Goal: Task Accomplishment & Management: Complete application form

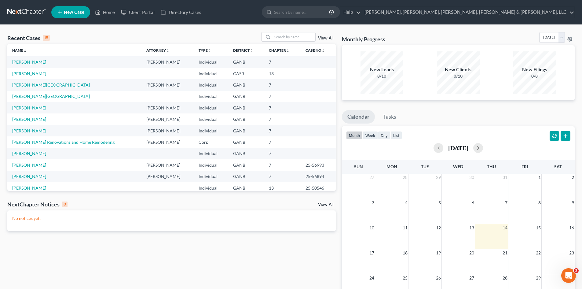
click at [32, 108] on link "[PERSON_NAME]" at bounding box center [29, 107] width 34 height 5
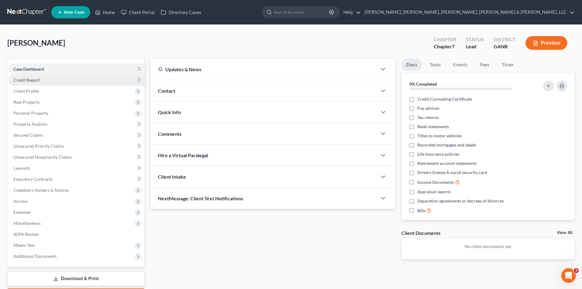
click at [62, 77] on link "Credit Report" at bounding box center [77, 80] width 136 height 11
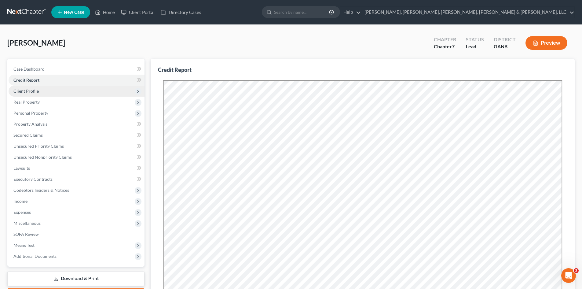
click at [61, 94] on span "Client Profile" at bounding box center [77, 91] width 136 height 11
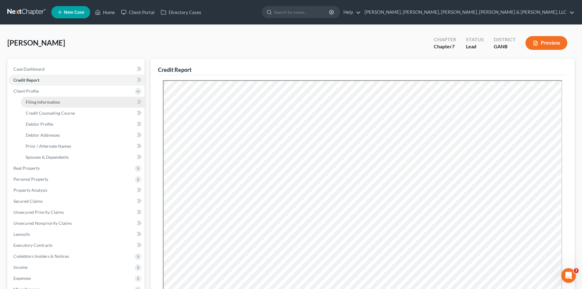
drag, startPoint x: 60, startPoint y: 93, endPoint x: 44, endPoint y: 101, distance: 17.9
click at [44, 101] on span "Filing Information" at bounding box center [43, 101] width 35 height 5
select select "1"
select select "0"
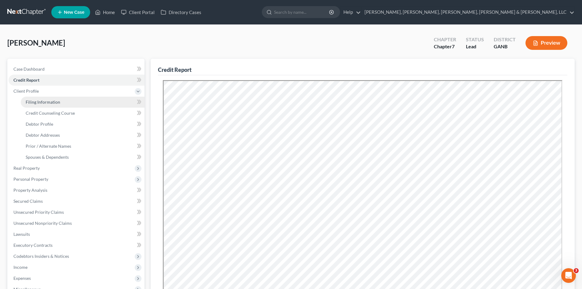
select select "10"
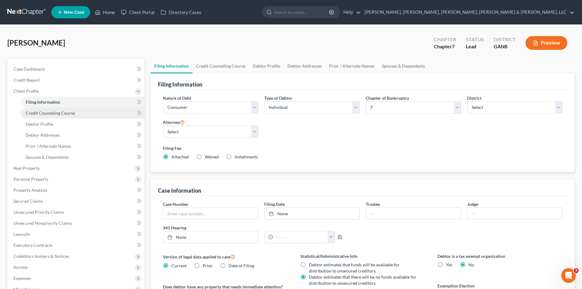
click at [44, 113] on span "Credit Counseling Course" at bounding box center [50, 112] width 49 height 5
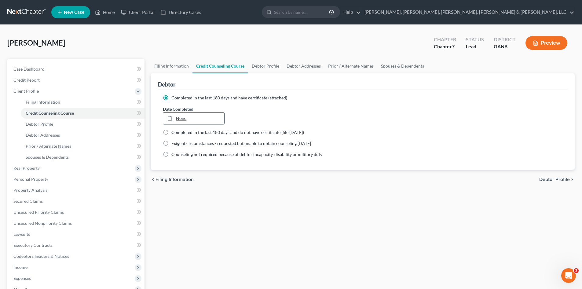
click at [187, 119] on link "None" at bounding box center [193, 119] width 61 height 12
type input "[DATE]"
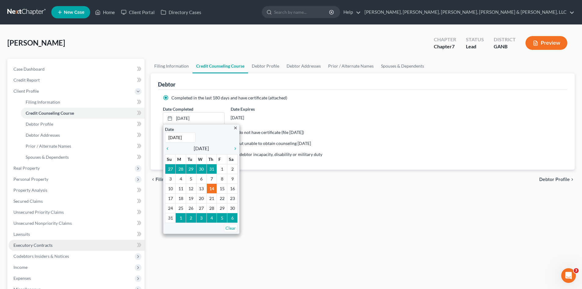
click at [87, 243] on link "Executory Contracts" at bounding box center [77, 245] width 136 height 11
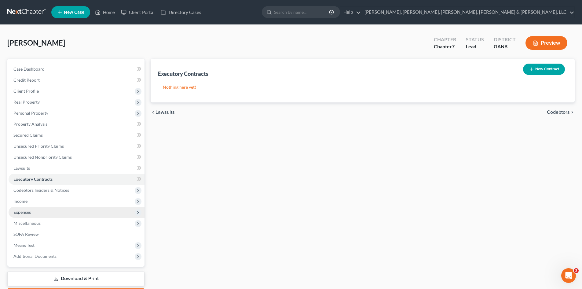
click at [83, 212] on span "Expenses" at bounding box center [77, 212] width 136 height 11
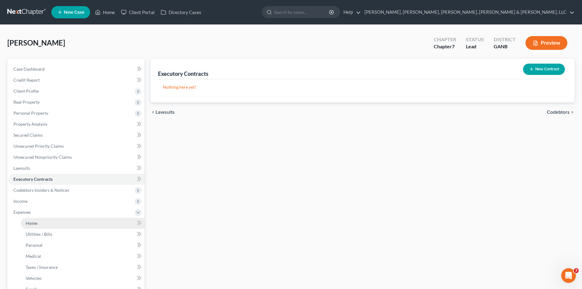
click at [79, 224] on link "Home" at bounding box center [83, 223] width 124 height 11
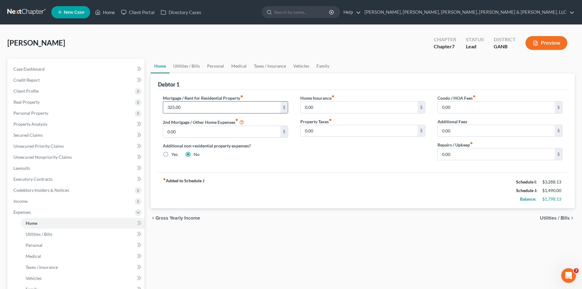
click at [193, 112] on input "325.00" at bounding box center [221, 108] width 117 height 12
type input "1,075"
click at [204, 66] on link "Personal" at bounding box center [216, 66] width 24 height 15
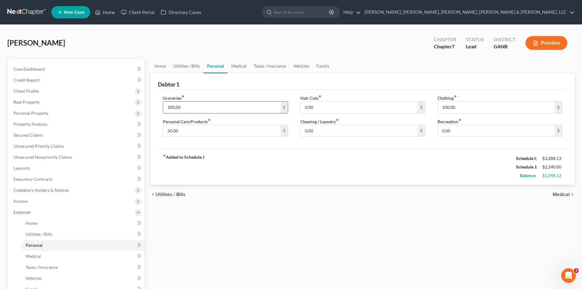
click at [194, 108] on input "100.00" at bounding box center [221, 108] width 117 height 12
type input "542"
click at [253, 187] on div "chevron_left Utilities / Bills Medical chevron_right" at bounding box center [363, 195] width 424 height 20
click at [230, 69] on link "Medical" at bounding box center [239, 66] width 23 height 15
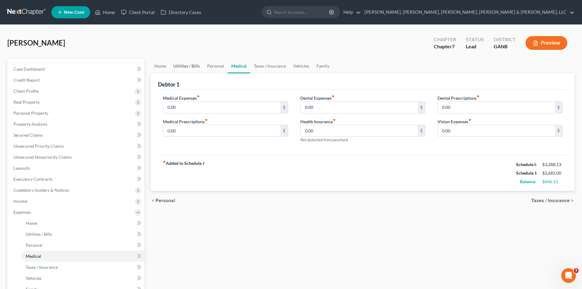
click at [191, 69] on link "Utilities / Bills" at bounding box center [187, 66] width 34 height 15
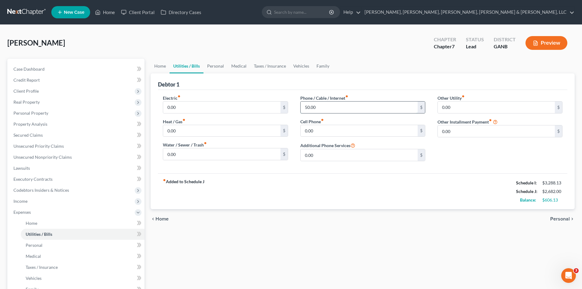
click at [349, 102] on input "50.00" at bounding box center [359, 108] width 117 height 12
click at [374, 89] on div "Debtor 1" at bounding box center [363, 81] width 410 height 17
click at [350, 127] on input "0.00" at bounding box center [359, 131] width 117 height 12
type input "95"
click at [412, 199] on div "fiber_manual_record Added to Schedule J Schedule I: $3,288.13 Schedule J: $2,77…" at bounding box center [363, 191] width 410 height 36
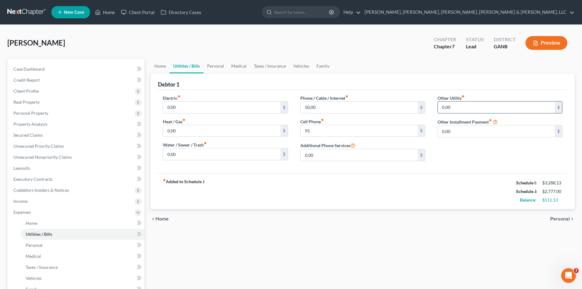
click at [452, 104] on input "0.00" at bounding box center [496, 108] width 117 height 12
click at [280, 154] on input "0.00" at bounding box center [221, 154] width 117 height 12
type input "50"
click at [474, 104] on input "0.00" at bounding box center [496, 108] width 117 height 12
type input "100"
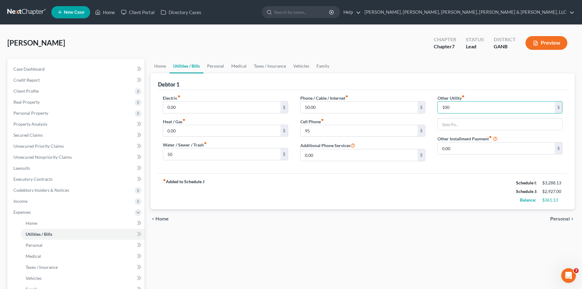
click at [472, 199] on div "fiber_manual_record Added to Schedule J Schedule I: $3,288.13 Schedule J: $2,92…" at bounding box center [363, 191] width 410 height 36
click at [217, 70] on link "Personal" at bounding box center [216, 66] width 24 height 15
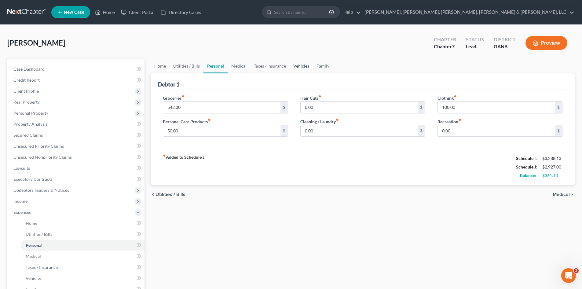
click at [299, 69] on link "Vehicles" at bounding box center [301, 66] width 23 height 15
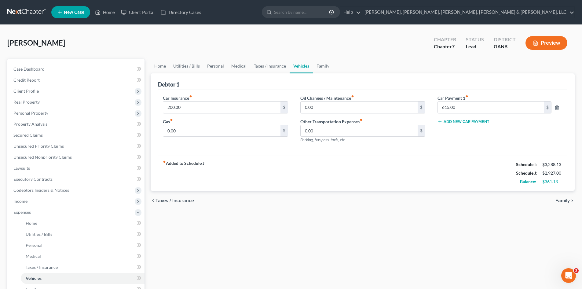
drag, startPoint x: 299, startPoint y: 68, endPoint x: 302, endPoint y: 57, distance: 11.5
click at [302, 57] on div "[PERSON_NAME] Upgraded Chapter Chapter 7 Status Lead District GANB Preview" at bounding box center [291, 45] width 568 height 27
click at [279, 68] on link "Taxes / Insurance" at bounding box center [269, 66] width 39 height 15
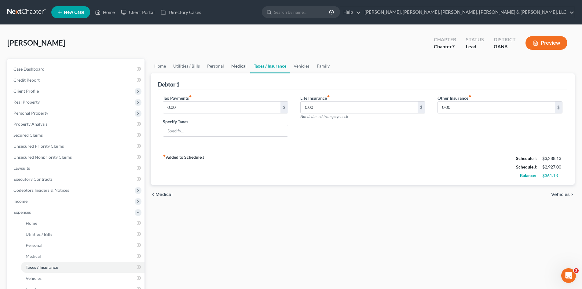
click at [240, 68] on link "Medical" at bounding box center [239, 66] width 23 height 15
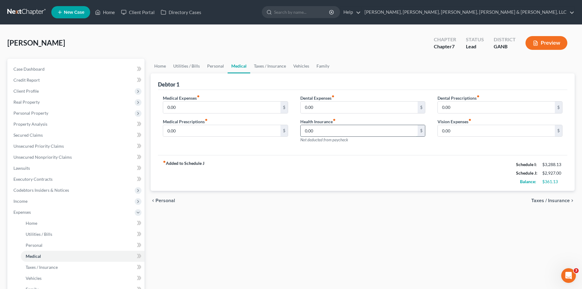
click at [331, 125] on input "0.00" at bounding box center [359, 131] width 117 height 12
type input "200"
click at [329, 166] on div "fiber_manual_record Added to Schedule J Schedule I: $3,288.13 Schedule J: $3,12…" at bounding box center [363, 173] width 410 height 36
click at [301, 61] on link "Vehicles" at bounding box center [301, 66] width 23 height 15
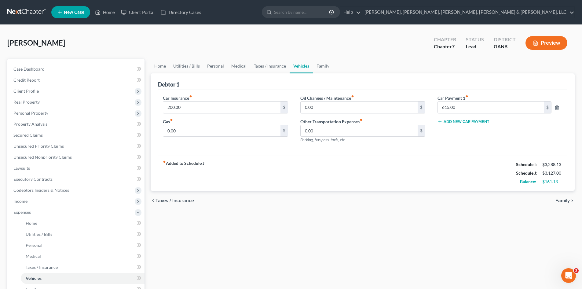
click at [301, 64] on link "Vehicles" at bounding box center [301, 66] width 23 height 15
click at [220, 107] on input "200.00" at bounding box center [221, 108] width 117 height 12
type input "289"
click at [328, 227] on div "Home Utilities / Bills Personal Medical Taxes / Insurance Vehicles Family Debto…" at bounding box center [363, 219] width 430 height 320
click at [272, 69] on link "Taxes / Insurance" at bounding box center [269, 66] width 39 height 15
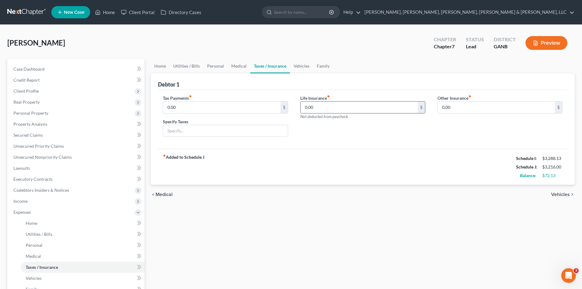
click at [357, 105] on input "0.00" at bounding box center [359, 108] width 117 height 12
type input "20"
click at [301, 66] on link "Vehicles" at bounding box center [301, 66] width 23 height 15
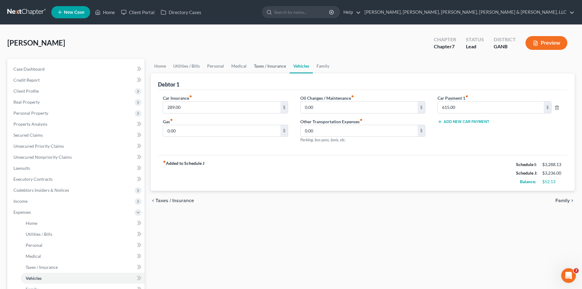
click at [277, 66] on link "Taxes / Insurance" at bounding box center [269, 66] width 39 height 15
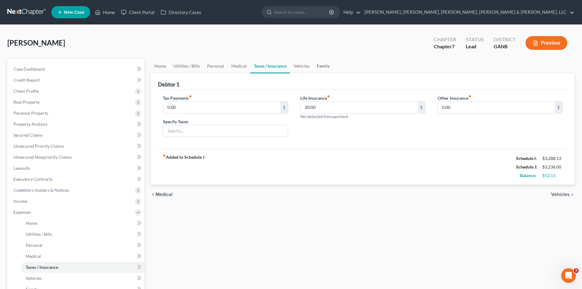
click at [318, 67] on link "Family" at bounding box center [323, 66] width 20 height 15
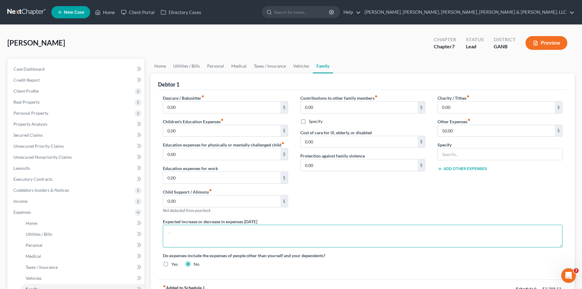
click at [359, 231] on textarea at bounding box center [363, 236] width 400 height 23
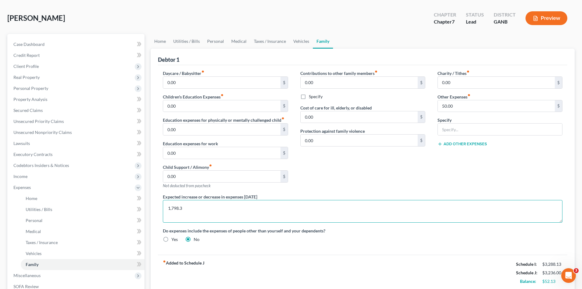
scroll to position [24, 0]
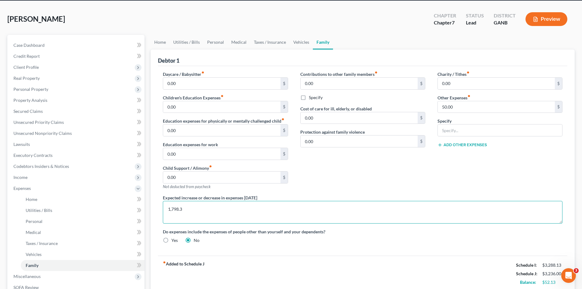
type textarea "1,798.3"
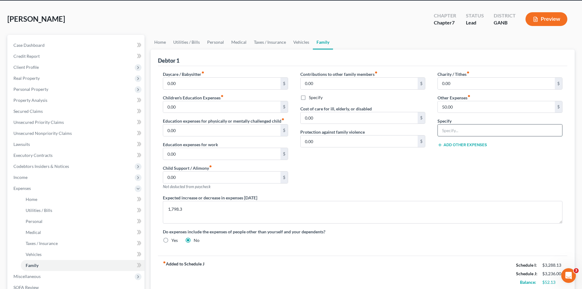
click at [445, 128] on input "text" at bounding box center [500, 130] width 124 height 12
click at [452, 113] on div "Charity / Tithes fiber_manual_record 0.00 $ Other Expenses fiber_manual_record …" at bounding box center [500, 133] width 137 height 124
click at [454, 107] on input "50.00" at bounding box center [496, 107] width 117 height 12
click at [481, 195] on div "Expected increase or decrease in expenses [DATE] 1,798.3" at bounding box center [363, 208] width 412 height 29
click at [547, 18] on button "Preview" at bounding box center [547, 19] width 42 height 14
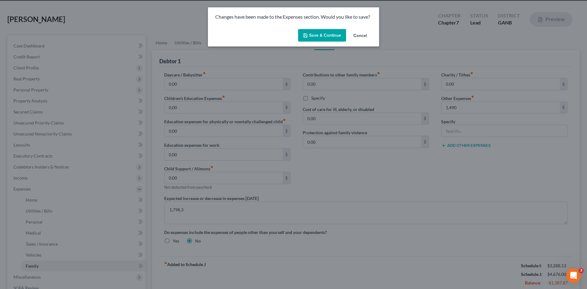
click at [327, 38] on button "Save & Continue" at bounding box center [322, 35] width 48 height 13
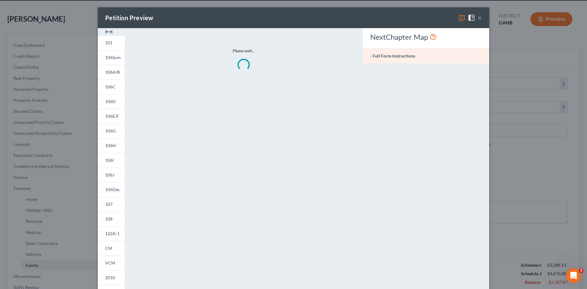
type input "1,490.00"
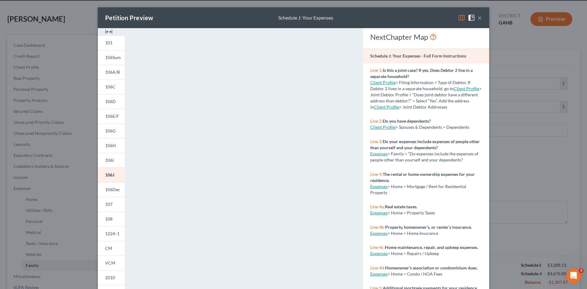
click at [479, 18] on button "×" at bounding box center [480, 17] width 4 height 7
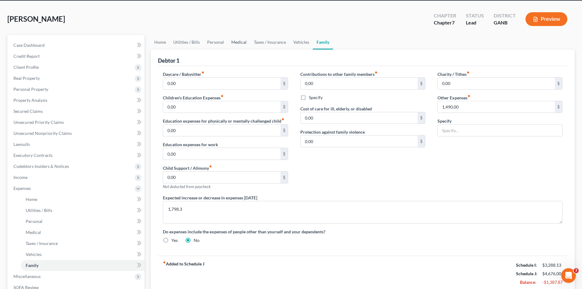
drag, startPoint x: 239, startPoint y: 41, endPoint x: 233, endPoint y: 43, distance: 6.8
click at [239, 40] on link "Medical" at bounding box center [239, 42] width 23 height 15
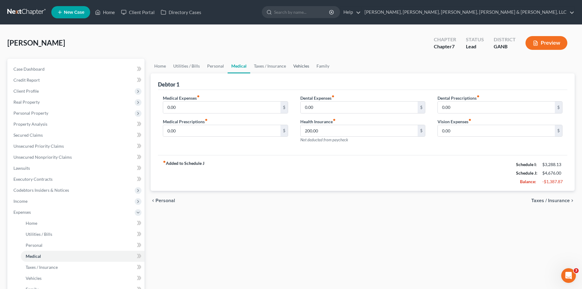
click at [294, 68] on link "Vehicles" at bounding box center [301, 66] width 23 height 15
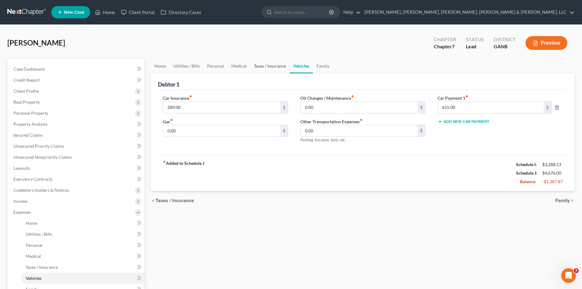
click at [272, 71] on link "Taxes / Insurance" at bounding box center [269, 66] width 39 height 15
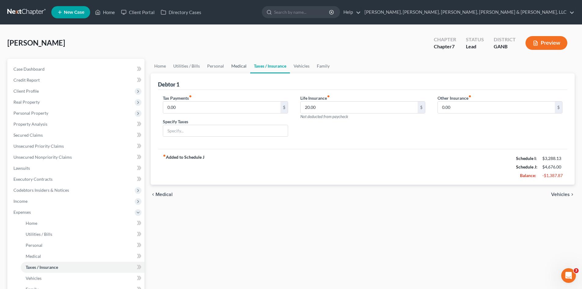
click at [233, 69] on link "Medical" at bounding box center [239, 66] width 23 height 15
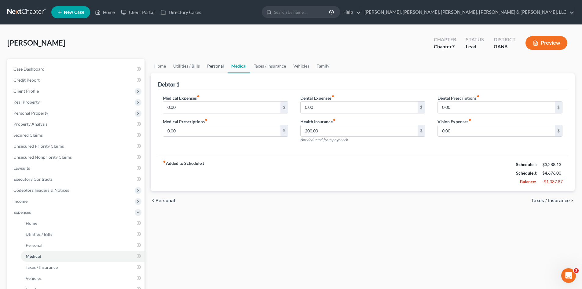
click at [221, 66] on link "Personal" at bounding box center [216, 66] width 24 height 15
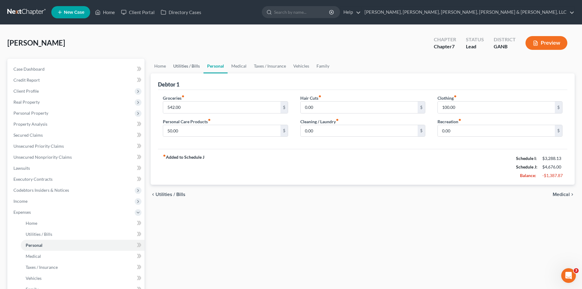
click at [198, 67] on link "Utilities / Bills" at bounding box center [187, 66] width 34 height 15
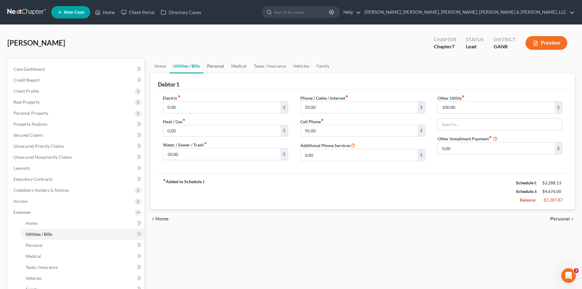
click at [210, 68] on link "Personal" at bounding box center [216, 66] width 24 height 15
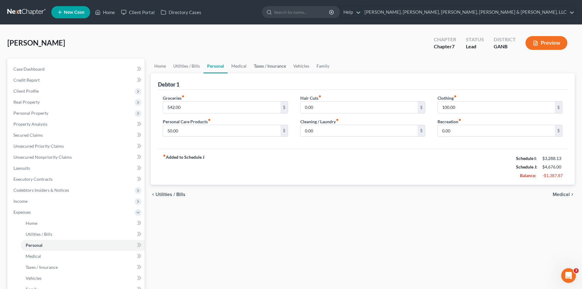
click at [267, 68] on link "Taxes / Insurance" at bounding box center [269, 66] width 39 height 15
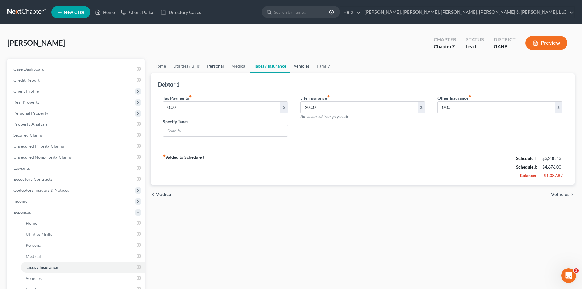
drag, startPoint x: 215, startPoint y: 68, endPoint x: 291, endPoint y: 65, distance: 76.8
click at [215, 68] on link "Personal" at bounding box center [216, 66] width 24 height 15
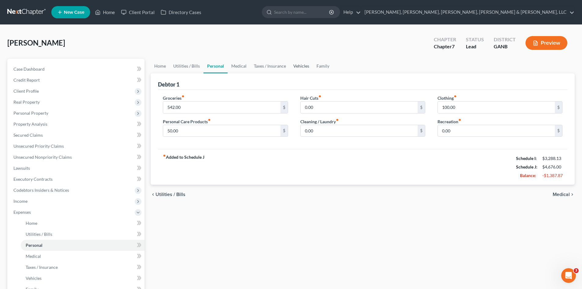
click at [302, 65] on link "Vehicles" at bounding box center [301, 66] width 23 height 15
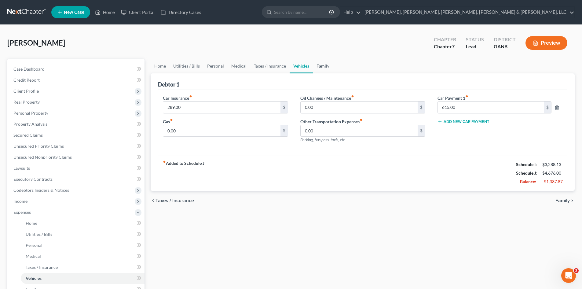
click at [325, 68] on link "Family" at bounding box center [323, 66] width 20 height 15
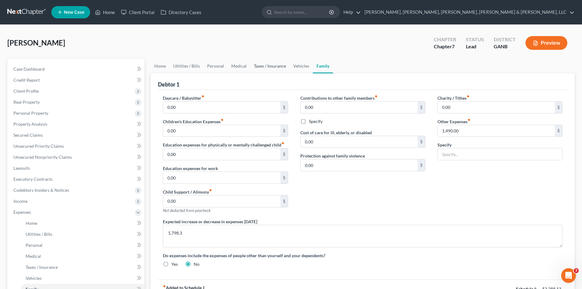
click at [272, 68] on link "Taxes / Insurance" at bounding box center [269, 66] width 39 height 15
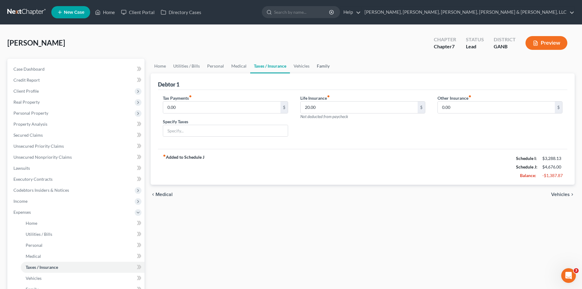
click at [326, 69] on link "Family" at bounding box center [323, 66] width 20 height 15
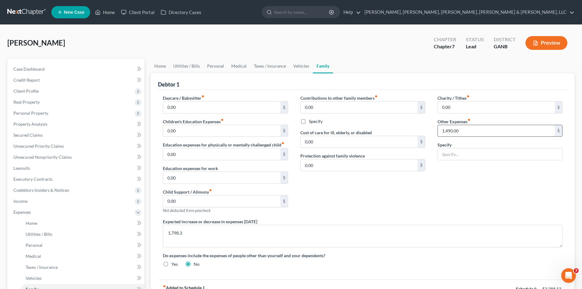
click at [478, 131] on input "1,490.00" at bounding box center [496, 131] width 117 height 12
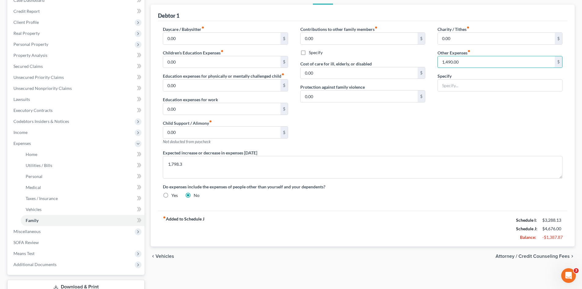
scroll to position [71, 0]
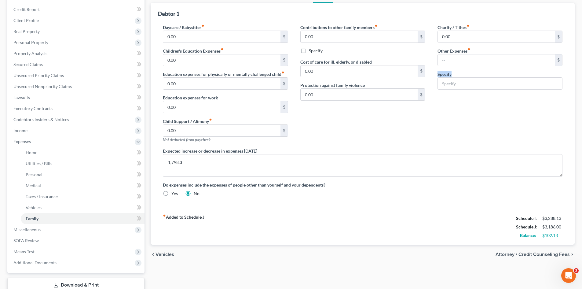
drag, startPoint x: 582, startPoint y: 70, endPoint x: 581, endPoint y: 63, distance: 6.8
click at [581, 63] on div "[PERSON_NAME] Upgraded Chapter Chapter 7 Status Lead District GANB Preview Peti…" at bounding box center [291, 137] width 582 height 366
click at [582, 74] on div "[PERSON_NAME] Upgraded Chapter Chapter 7 Status Lead District GANB Preview Peti…" at bounding box center [291, 137] width 582 height 366
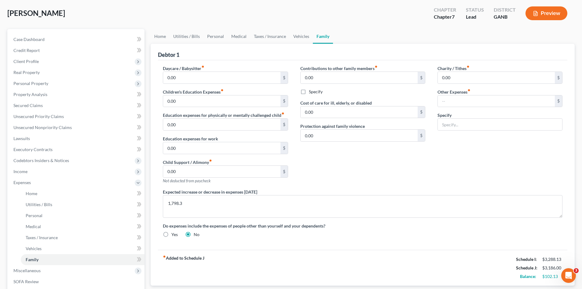
scroll to position [11, 0]
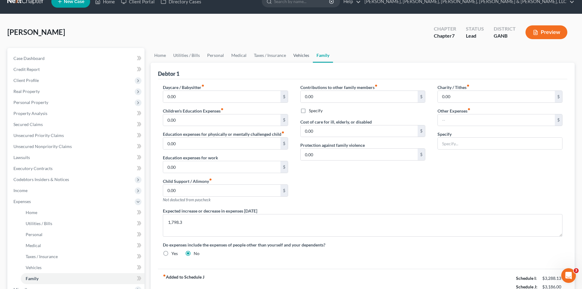
click at [300, 56] on link "Vehicles" at bounding box center [301, 55] width 23 height 15
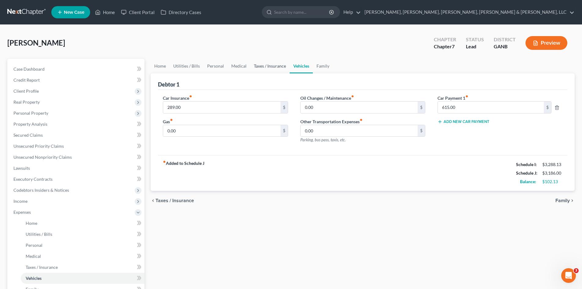
click at [262, 64] on link "Taxes / Insurance" at bounding box center [269, 66] width 39 height 15
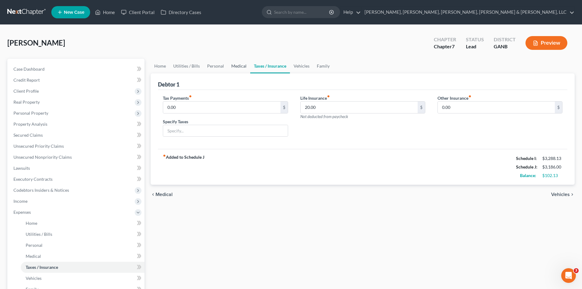
click at [228, 69] on link "Medical" at bounding box center [239, 66] width 23 height 15
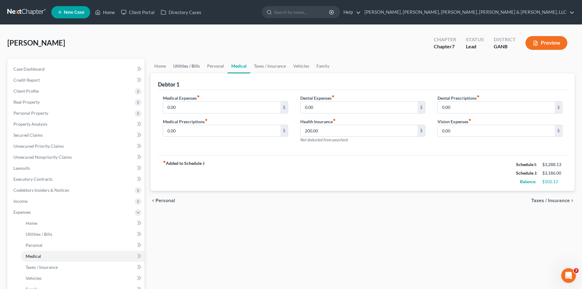
click at [190, 70] on link "Utilities / Bills" at bounding box center [187, 66] width 34 height 15
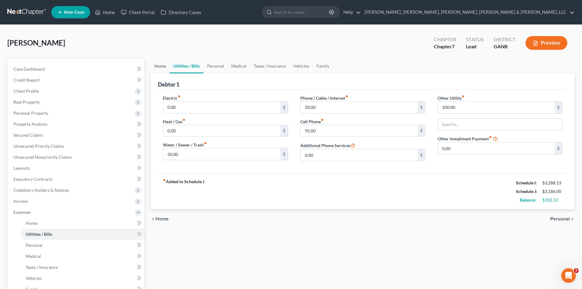
click at [164, 65] on link "Home" at bounding box center [160, 66] width 19 height 15
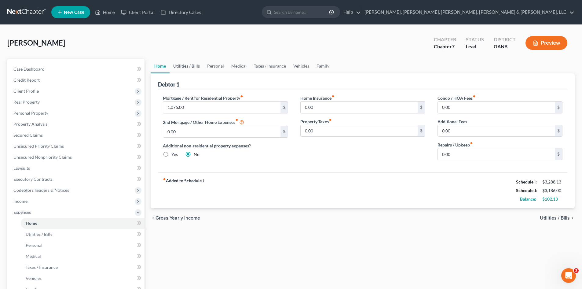
click at [183, 66] on link "Utilities / Bills" at bounding box center [187, 66] width 34 height 15
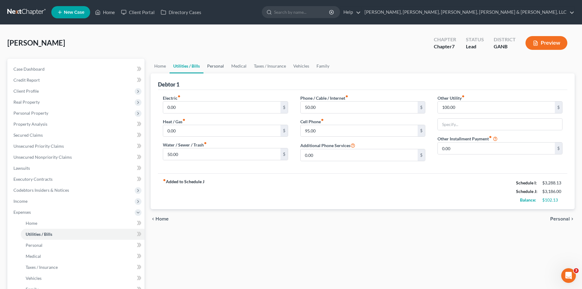
click at [213, 66] on link "Personal" at bounding box center [216, 66] width 24 height 15
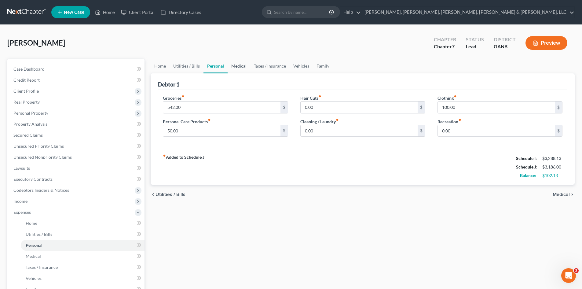
click at [243, 69] on link "Medical" at bounding box center [239, 66] width 23 height 15
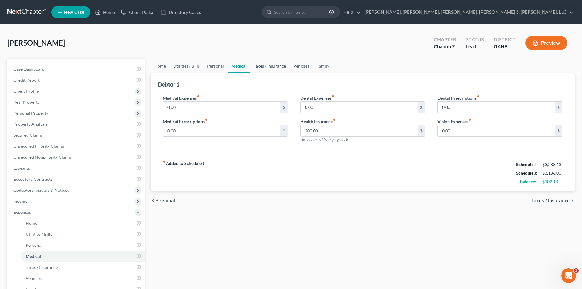
click at [259, 67] on link "Taxes / Insurance" at bounding box center [269, 66] width 39 height 15
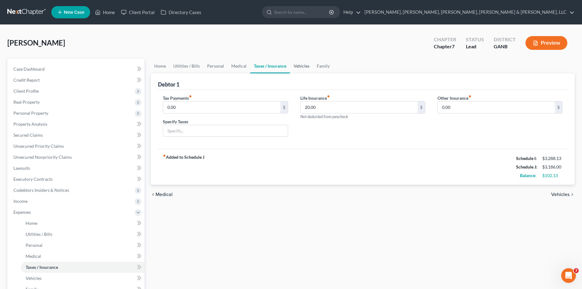
click at [308, 67] on link "Vehicles" at bounding box center [301, 66] width 23 height 15
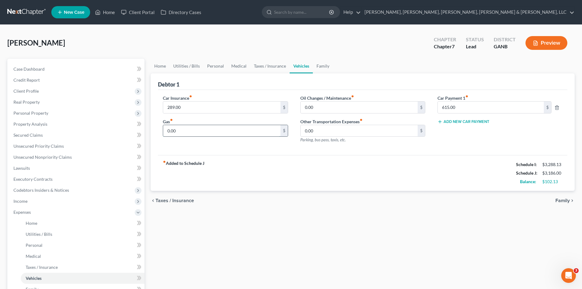
click at [255, 125] on input "0.00" at bounding box center [221, 131] width 117 height 12
click at [257, 127] on input "0.00" at bounding box center [221, 131] width 117 height 12
click at [224, 64] on link "Personal" at bounding box center [216, 66] width 24 height 15
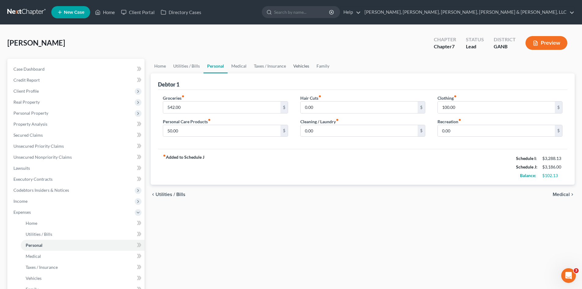
click at [295, 66] on link "Vehicles" at bounding box center [301, 66] width 23 height 15
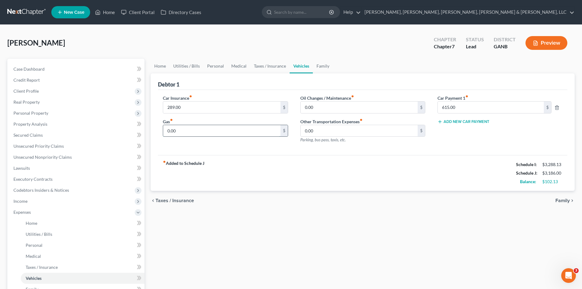
click at [234, 128] on input "0.00" at bounding box center [221, 131] width 117 height 12
type input "100"
click at [316, 107] on input "0.00" at bounding box center [359, 108] width 117 height 12
type input "30"
drag, startPoint x: 386, startPoint y: 253, endPoint x: 383, endPoint y: 246, distance: 7.9
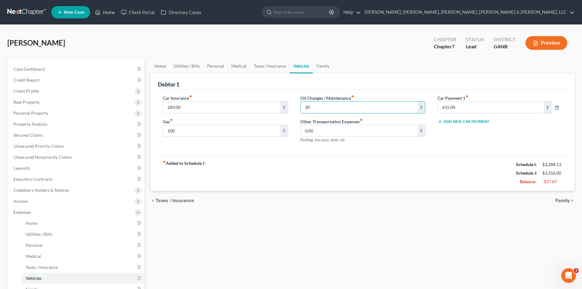
click at [387, 251] on div "Home Utilities / Bills Personal Medical Taxes / Insurance Vehicles Family Debto…" at bounding box center [363, 219] width 430 height 320
click at [271, 67] on link "Taxes / Insurance" at bounding box center [269, 66] width 39 height 15
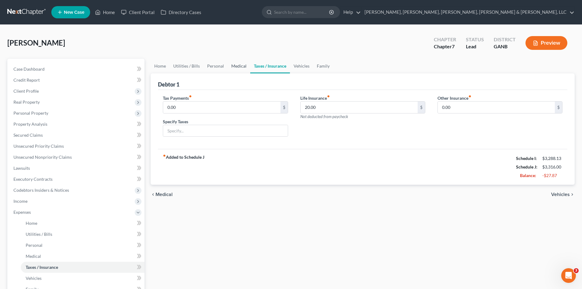
click at [243, 67] on link "Medical" at bounding box center [239, 66] width 23 height 15
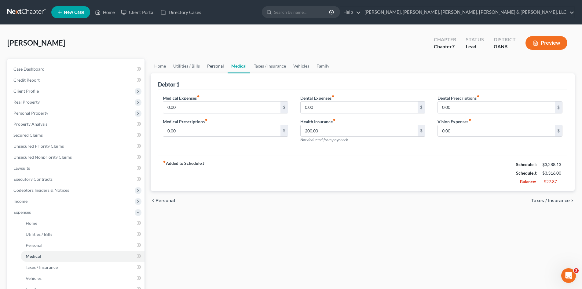
click at [213, 66] on link "Personal" at bounding box center [216, 66] width 24 height 15
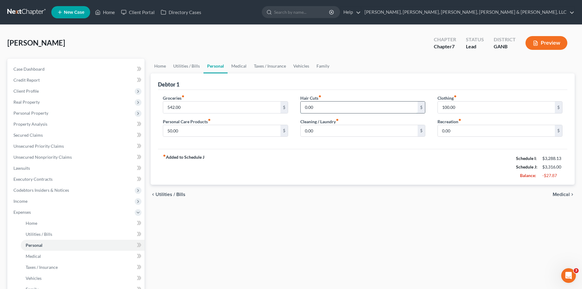
click at [316, 109] on input "0.00" at bounding box center [359, 108] width 117 height 12
type input "245"
click at [345, 176] on div "fiber_manual_record Added to Schedule J Schedule I: $3,288.13 Schedule J: $3,56…" at bounding box center [363, 167] width 410 height 36
click at [196, 74] on div "Debtor 1" at bounding box center [363, 81] width 410 height 17
click at [195, 74] on div "Debtor 1" at bounding box center [363, 81] width 410 height 17
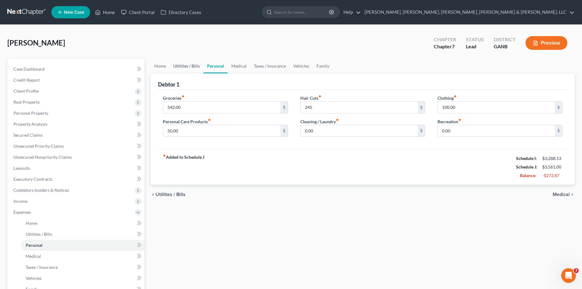
click at [192, 62] on link "Utilities / Bills" at bounding box center [187, 66] width 34 height 15
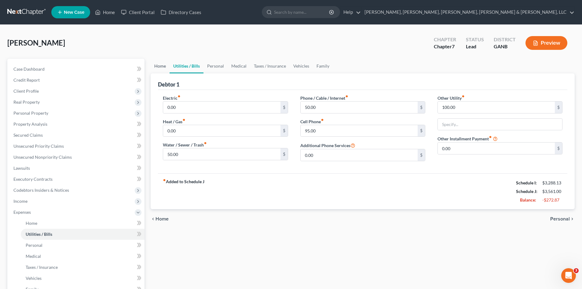
click at [161, 63] on link "Home" at bounding box center [160, 66] width 19 height 15
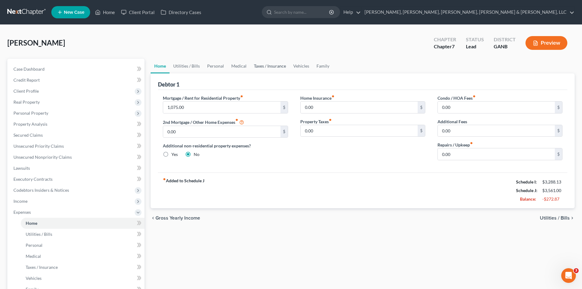
drag, startPoint x: 264, startPoint y: 64, endPoint x: 341, endPoint y: 66, distance: 76.8
click at [264, 63] on link "Taxes / Insurance" at bounding box center [269, 66] width 39 height 15
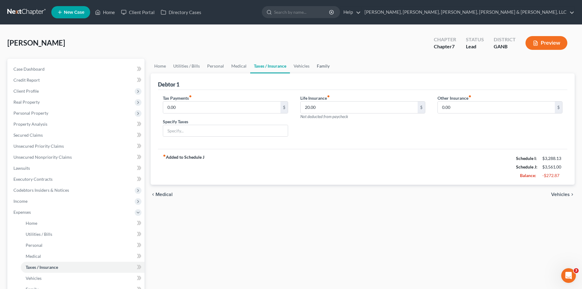
click at [329, 64] on link "Family" at bounding box center [323, 66] width 20 height 15
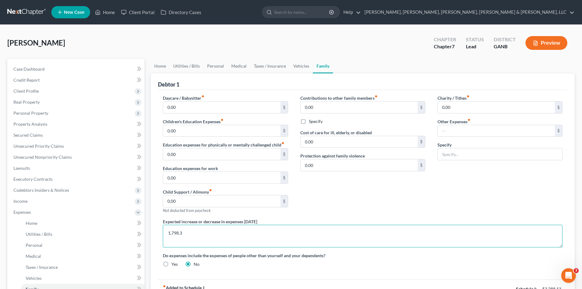
click at [227, 227] on textarea "1,798.3" at bounding box center [363, 236] width 400 height 23
drag, startPoint x: 227, startPoint y: 227, endPoint x: 138, endPoint y: 234, distance: 89.3
click at [138, 234] on div "Petition Navigation Case Dashboard Payments Invoices Payments Payments Credit R…" at bounding box center [291, 219] width 574 height 320
click at [94, 207] on span "Expenses" at bounding box center [77, 212] width 136 height 11
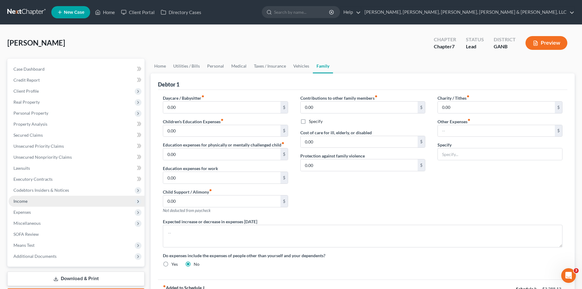
click at [93, 200] on span "Income" at bounding box center [77, 201] width 136 height 11
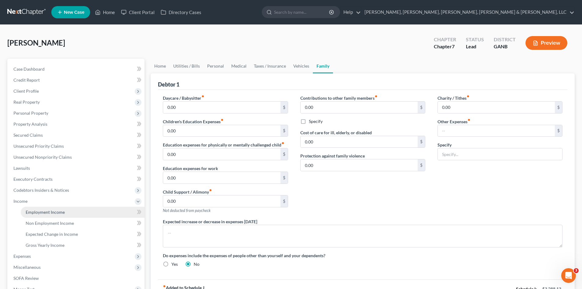
click at [95, 209] on link "Employment Income" at bounding box center [83, 212] width 124 height 11
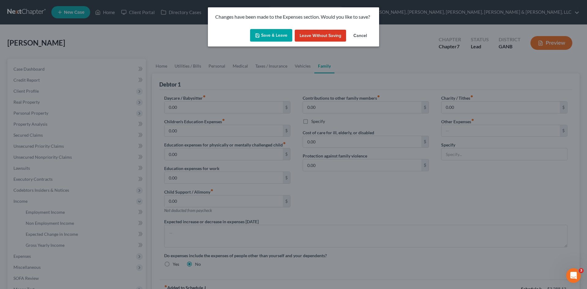
click at [281, 33] on button "Save & Leave" at bounding box center [271, 35] width 42 height 13
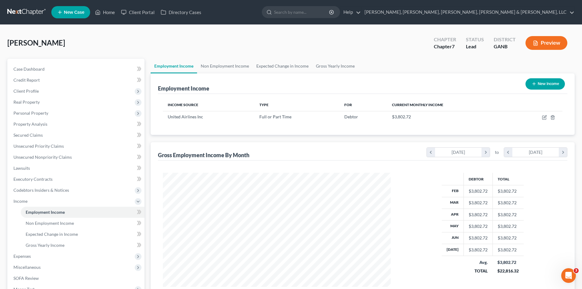
scroll to position [80, 0]
